Goal: Information Seeking & Learning: Check status

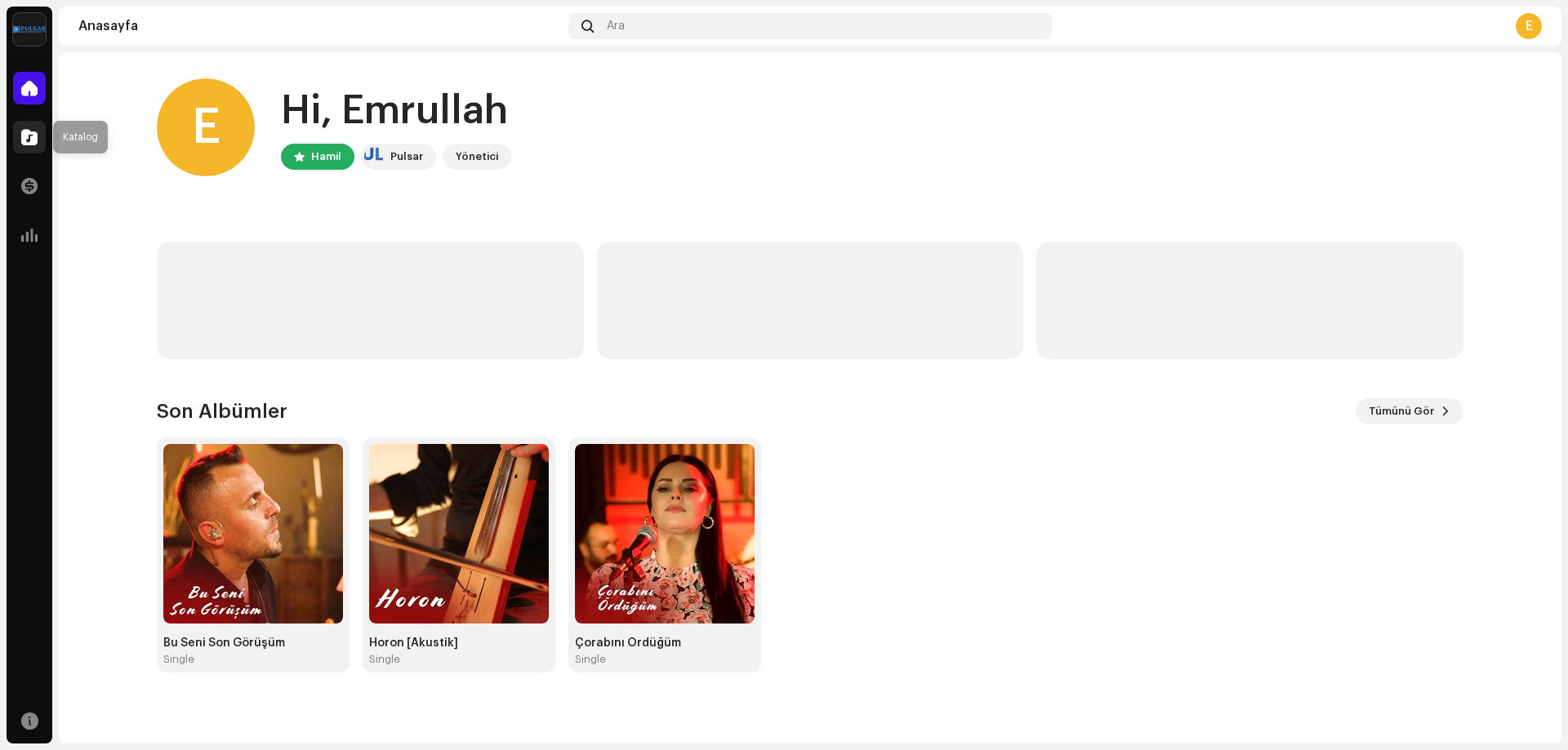
click at [35, 131] on span at bounding box center [30, 137] width 16 height 13
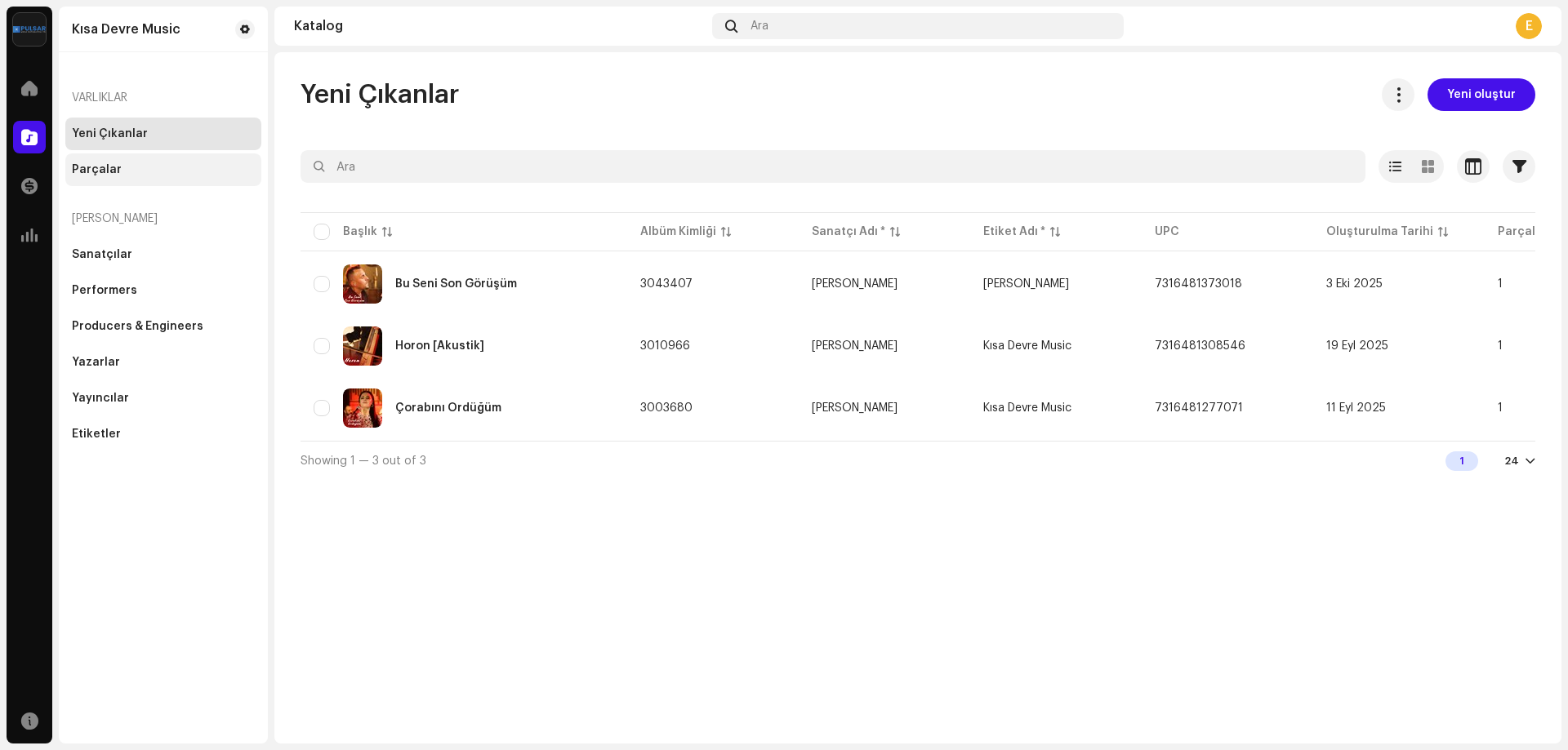
click at [99, 163] on div "Parçalar" at bounding box center [163, 170] width 196 height 33
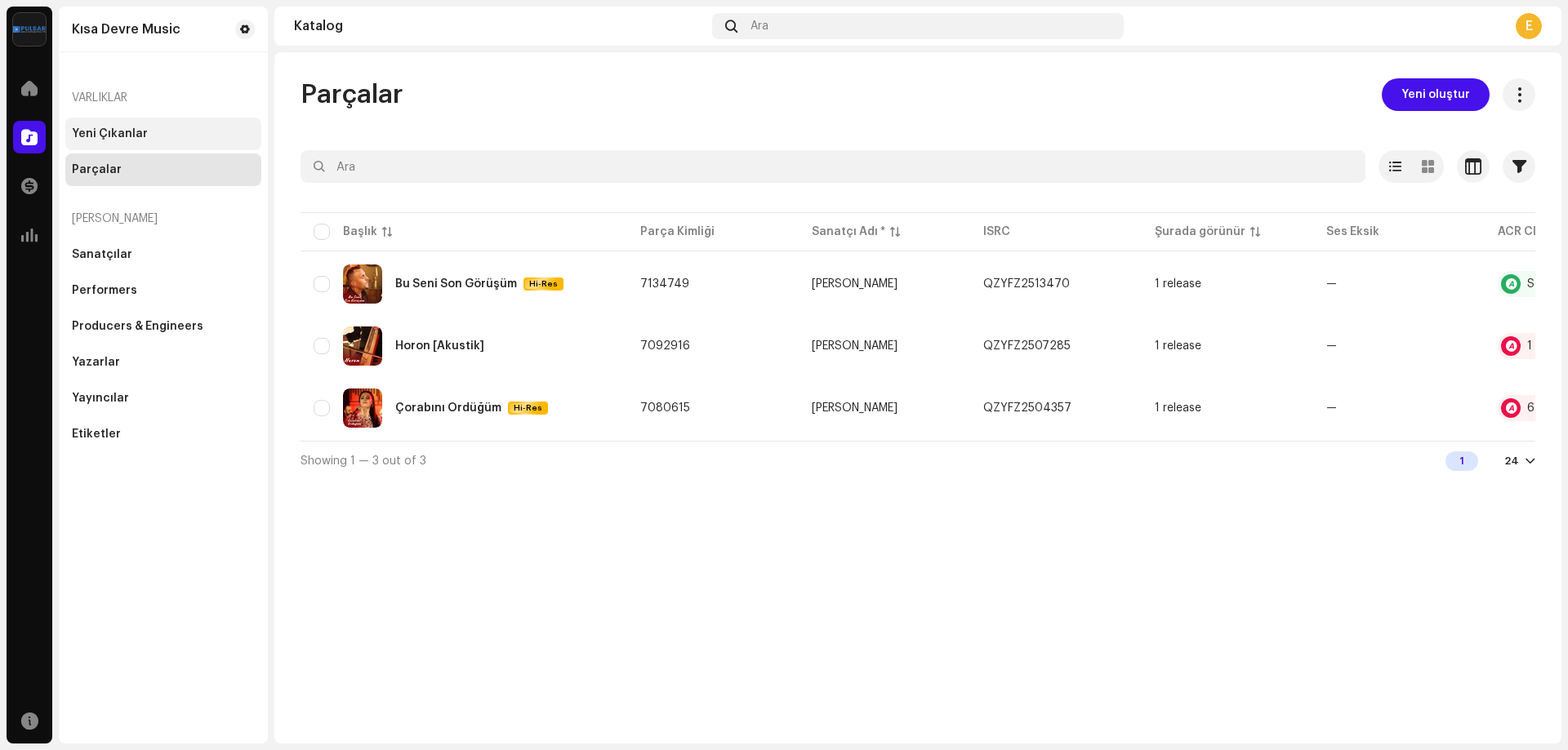
click at [74, 133] on div "Yeni Çıkanlar" at bounding box center [109, 134] width 76 height 13
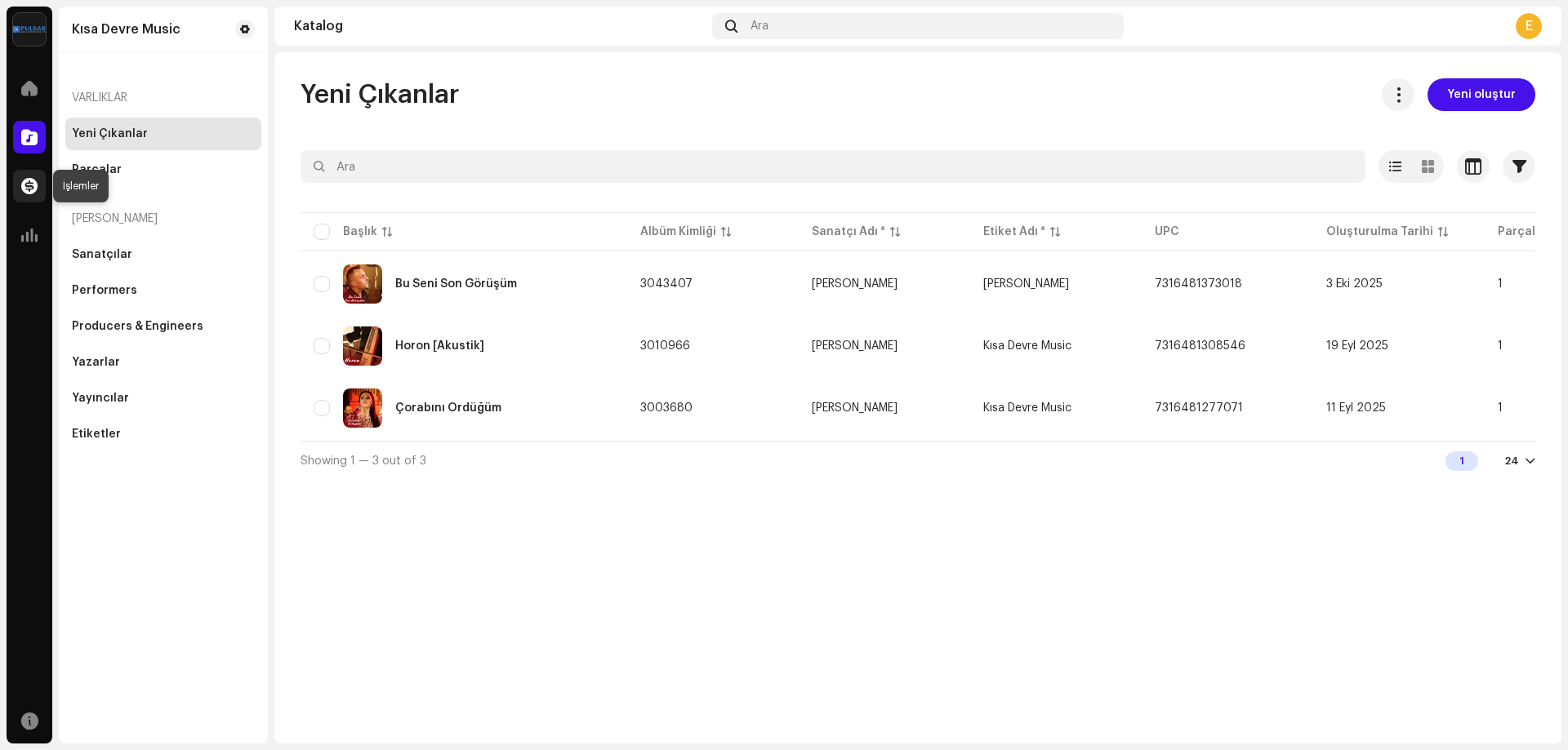
click at [26, 182] on span at bounding box center [30, 186] width 16 height 13
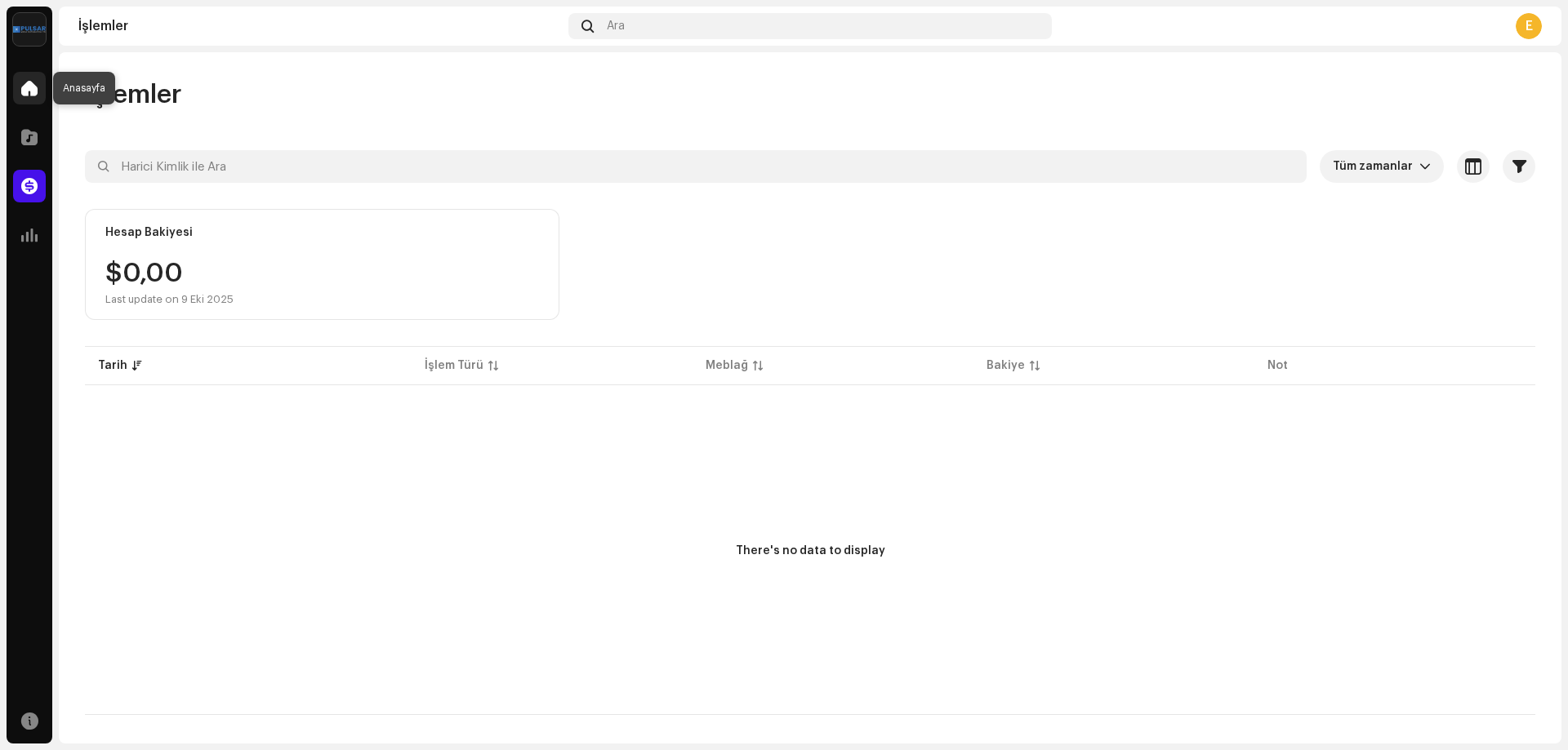
click at [35, 96] on div at bounding box center [30, 88] width 33 height 33
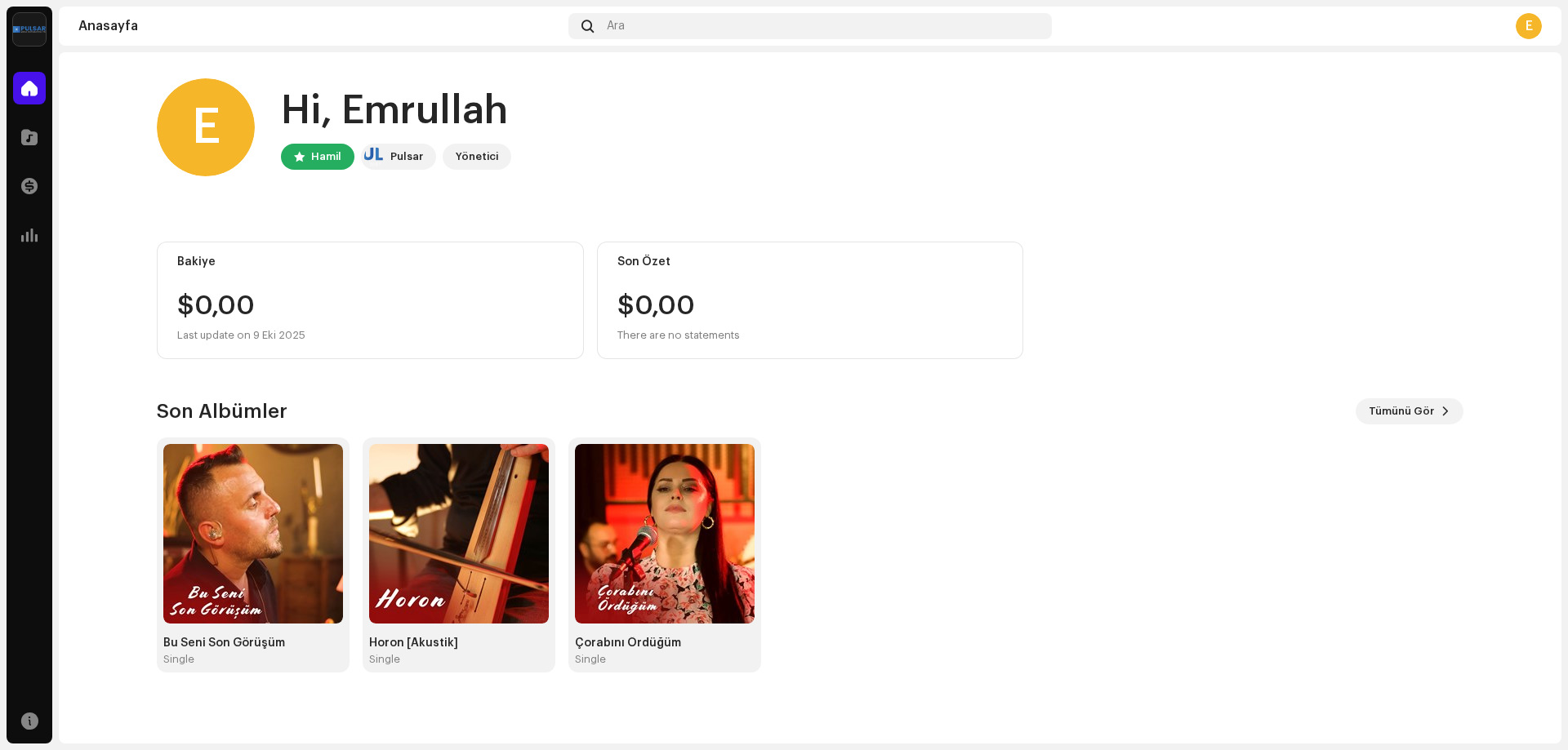
click at [35, 96] on div at bounding box center [30, 88] width 33 height 33
click at [401, 160] on div "Pulsar" at bounding box center [406, 157] width 33 height 20
click at [471, 157] on div "Yönetici" at bounding box center [477, 157] width 43 height 20
click at [633, 509] on img at bounding box center [665, 534] width 179 height 179
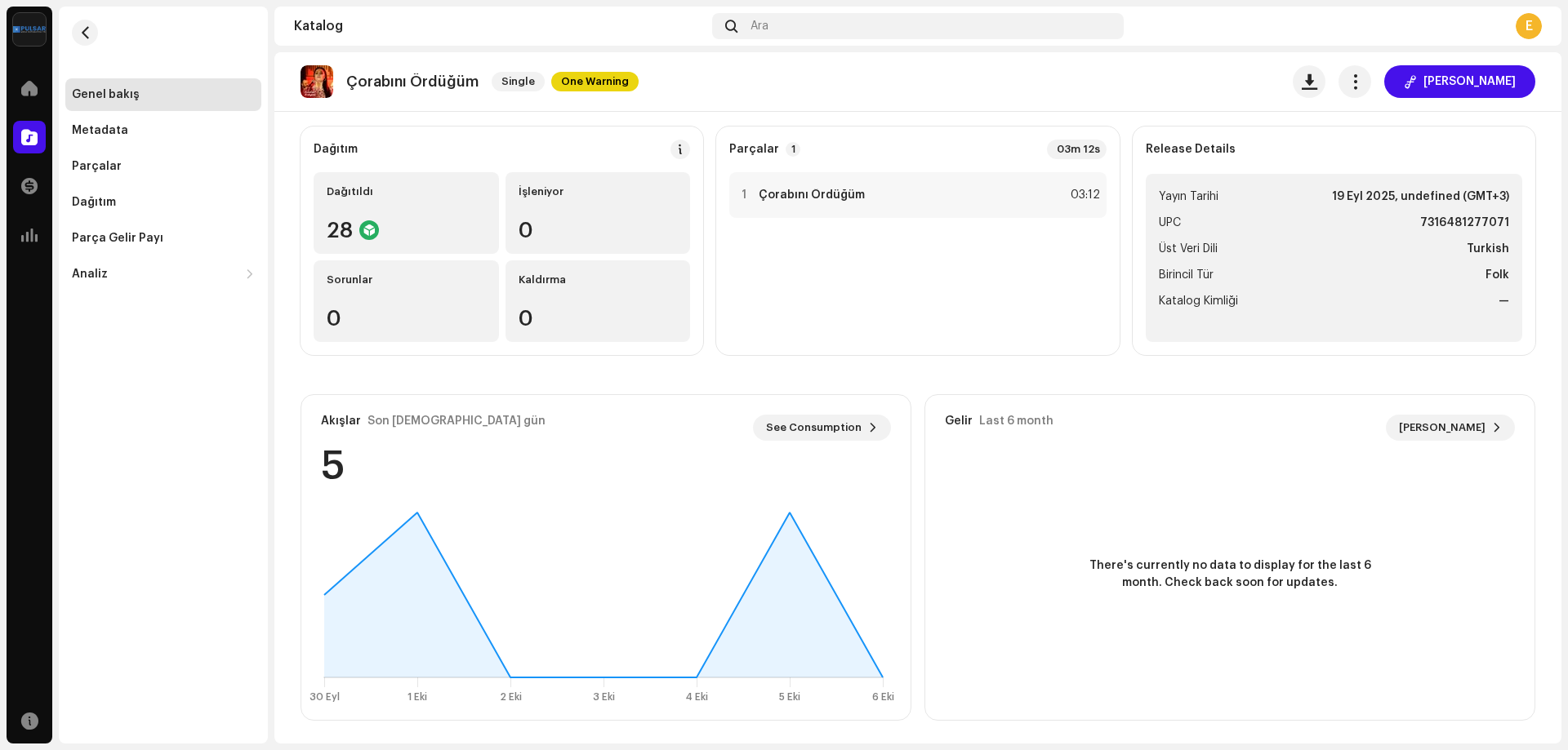
scroll to position [125, 0]
